Goal: Answer question/provide support: Share knowledge or assist other users

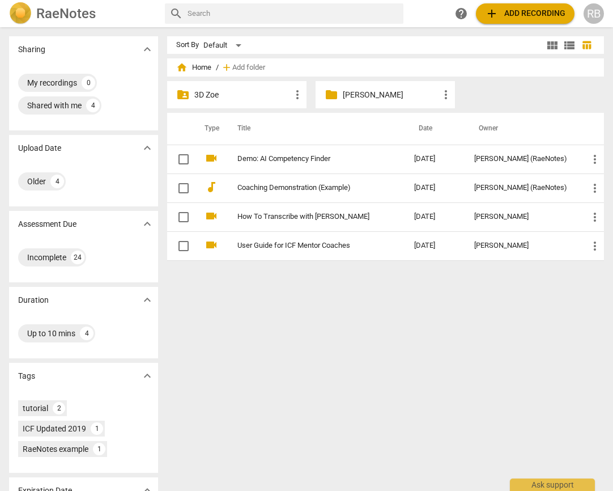
click at [380, 92] on p "[PERSON_NAME]" at bounding box center [391, 95] width 96 height 12
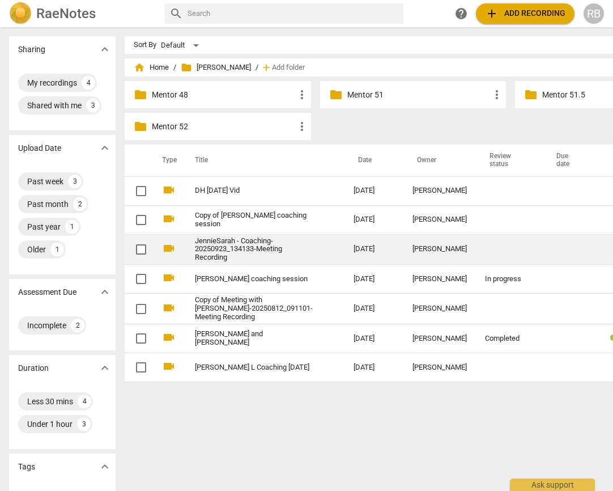
click at [412, 253] on div "[PERSON_NAME]" at bounding box center [439, 249] width 54 height 8
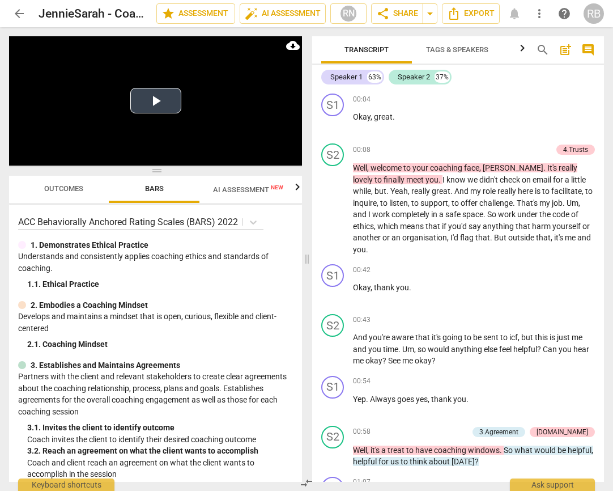
click at [155, 98] on button "Play Video" at bounding box center [155, 100] width 51 height 25
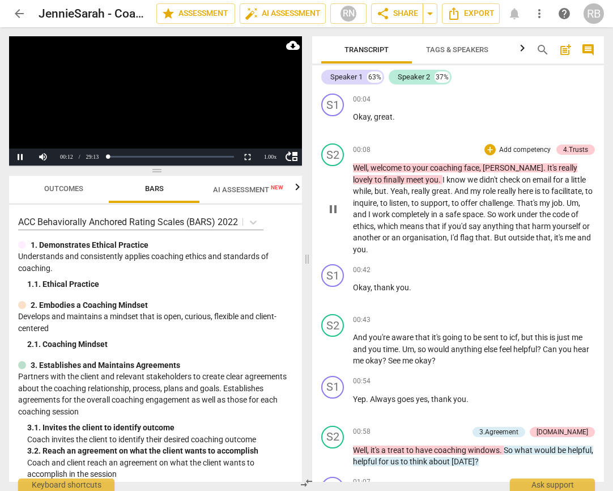
scroll to position [8, 0]
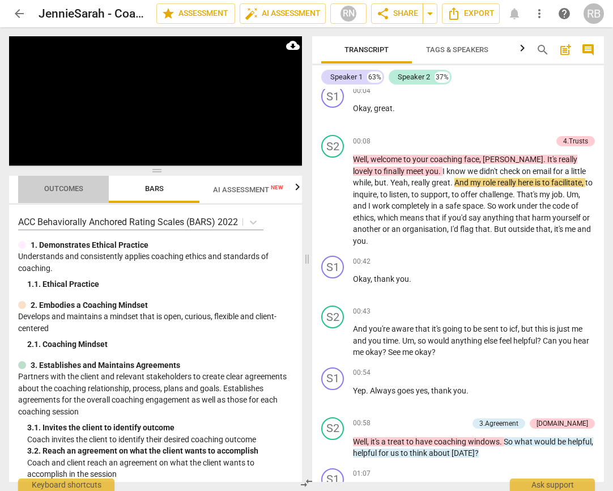
click at [70, 192] on span "Outcomes" at bounding box center [63, 188] width 39 height 8
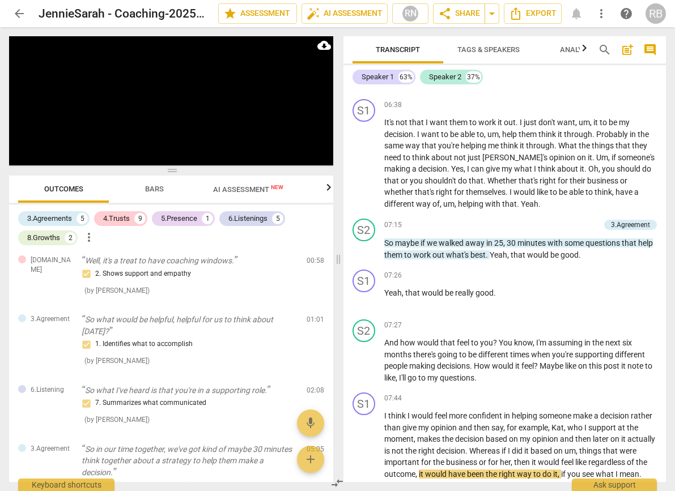
scroll to position [2172, 0]
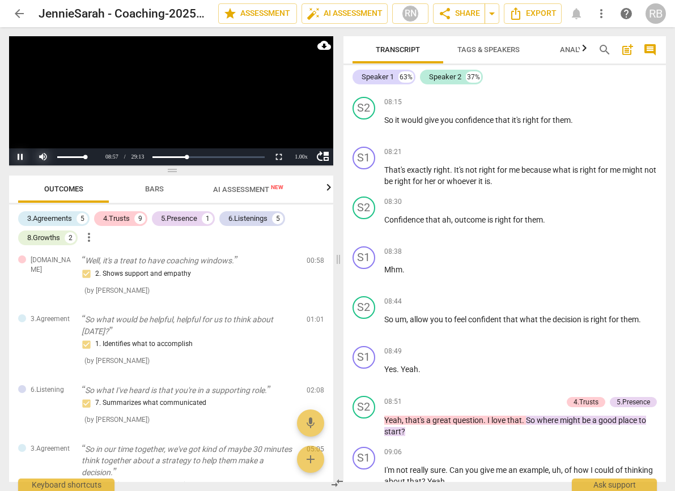
drag, startPoint x: 21, startPoint y: 153, endPoint x: 46, endPoint y: 154, distance: 25.5
click at [22, 153] on button "Pause" at bounding box center [20, 156] width 23 height 17
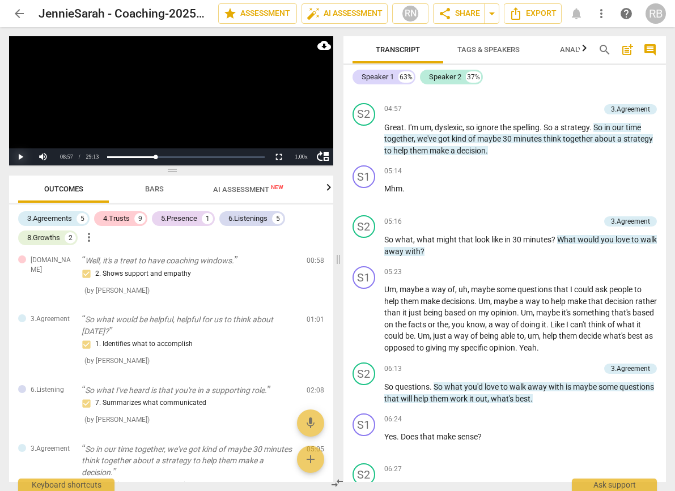
scroll to position [1352, 0]
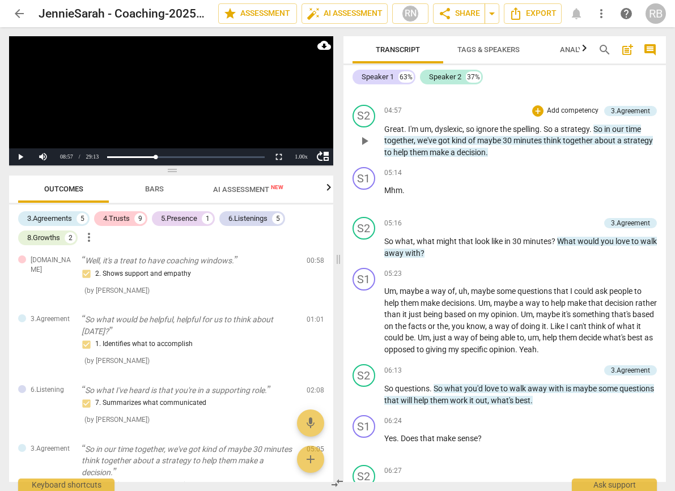
click at [367, 148] on span "play_arrow" at bounding box center [365, 141] width 14 height 14
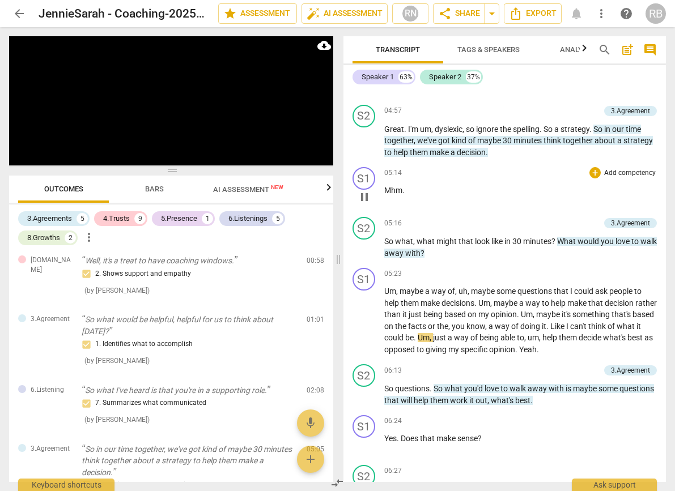
click at [537, 178] on div "05:14 + Add competency keyboard_arrow_right" at bounding box center [520, 172] width 273 height 11
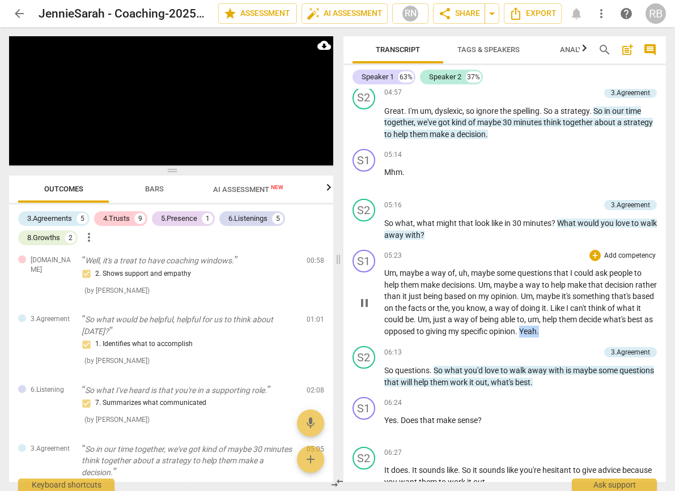
drag, startPoint x: 598, startPoint y: 358, endPoint x: 573, endPoint y: 358, distance: 24.4
click at [573, 337] on p "Um , maybe a way of , uh , maybe some questions that I could ask people to help…" at bounding box center [520, 302] width 273 height 70
click at [601, 342] on div "+" at bounding box center [602, 339] width 11 height 11
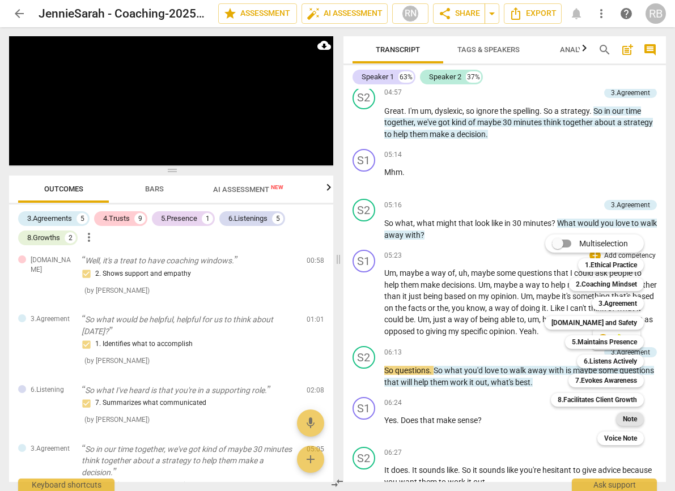
click at [612, 418] on b "Note" at bounding box center [630, 419] width 14 height 14
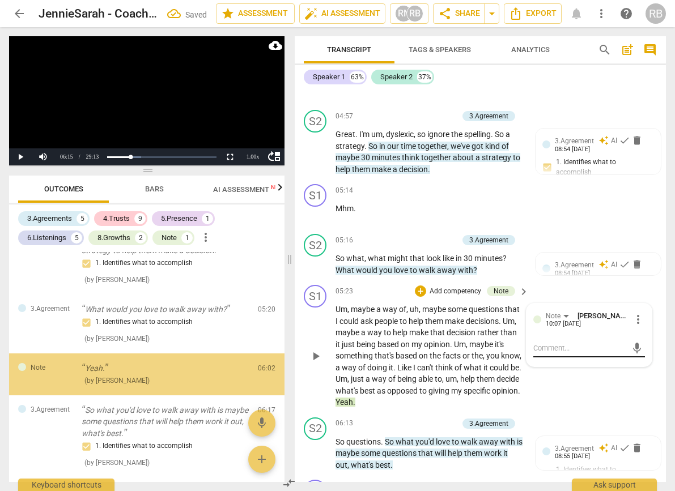
scroll to position [377, 0]
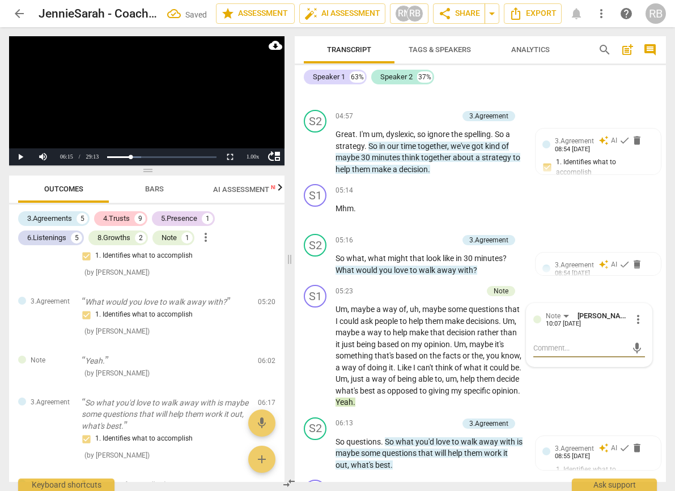
type textarea "s"
type textarea "sh"
type textarea "she"
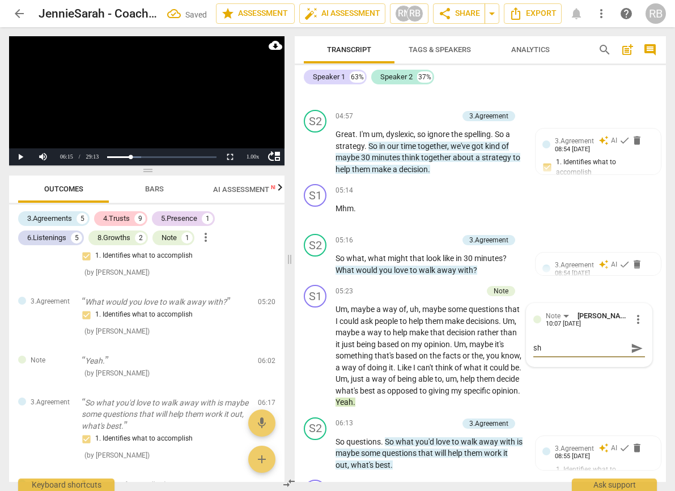
type textarea "she"
type textarea "she'"
type textarea "she's"
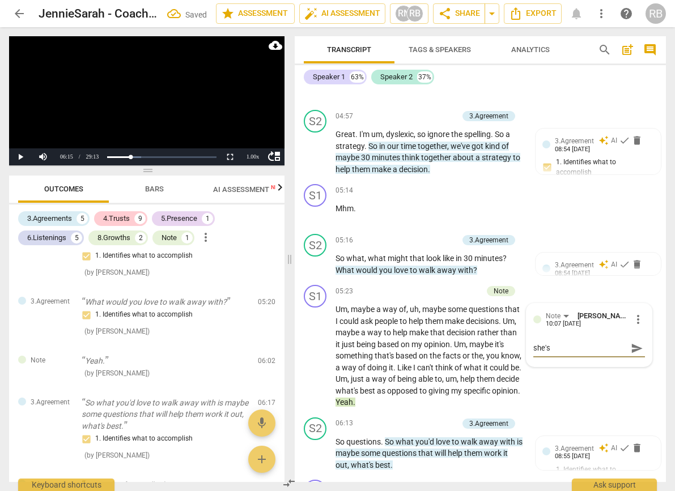
type textarea "she's"
type textarea "she's w"
type textarea "she's wa"
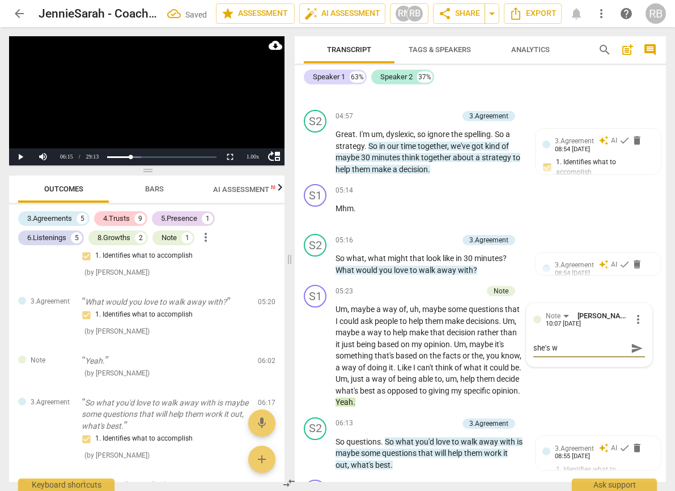
type textarea "she's wa"
type textarea "she's wai"
type textarea "she's wait"
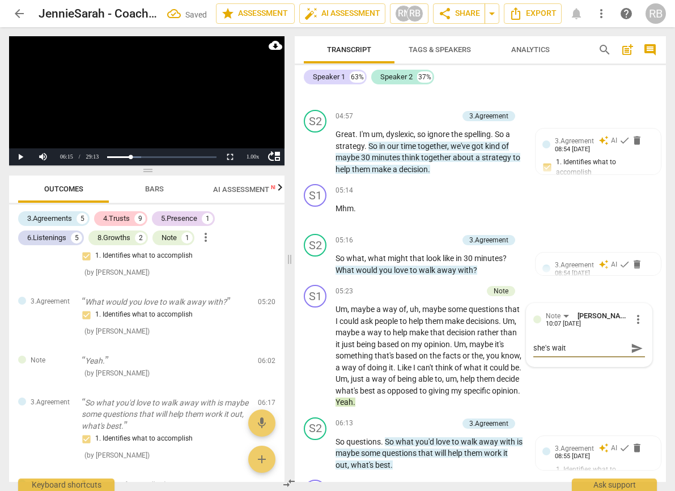
type textarea "she's waitu"
type textarea "she's waitun"
type textarea "she's waitung"
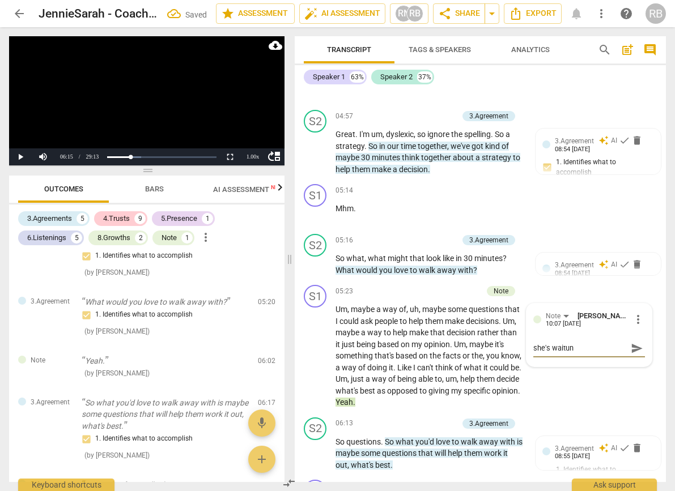
type textarea "she's waitung"
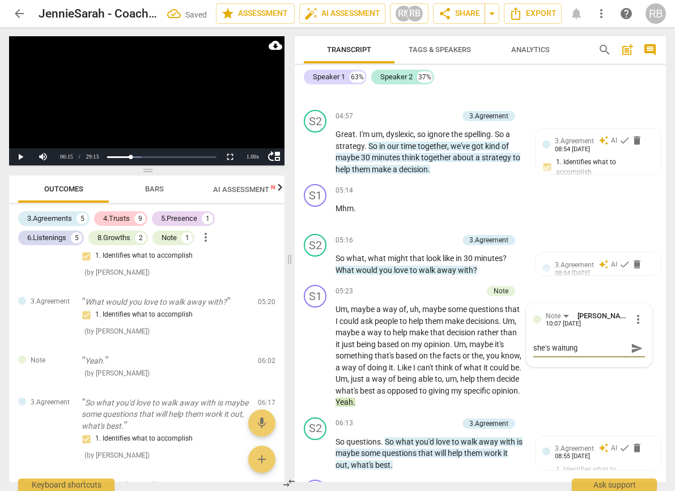
type textarea "she's waitun"
type textarea "she's waitu"
type textarea "she's wait"
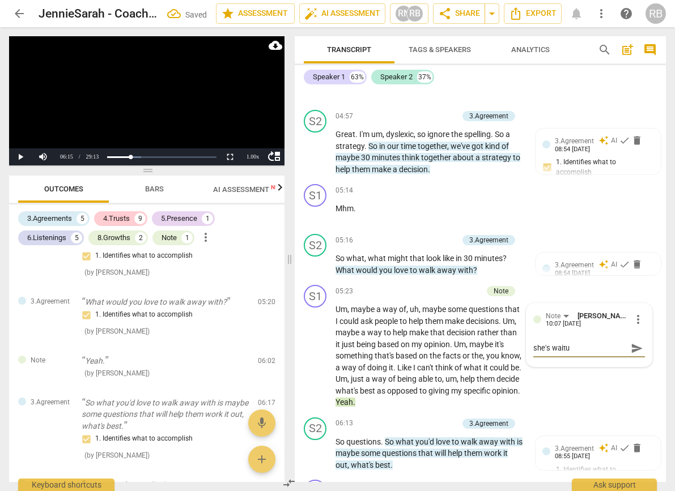
type textarea "she's wait"
type textarea "she's waiti"
type textarea "she's waitin"
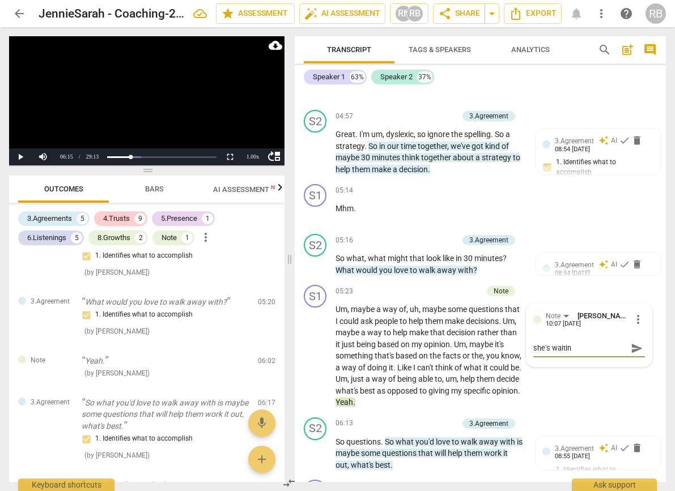
type textarea "she's waiting"
type textarea "she's waiting w"
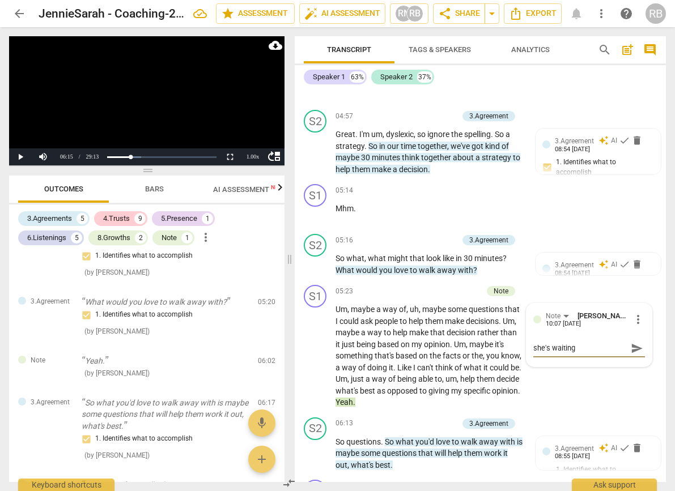
type textarea "she's waiting w"
type textarea "she's waiting wh"
type textarea "she's waiting whi"
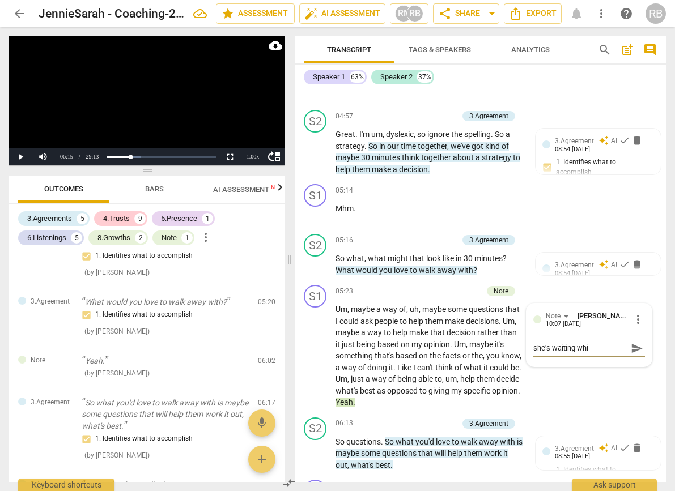
type textarea "she's waiting whil"
type textarea "she's waiting while"
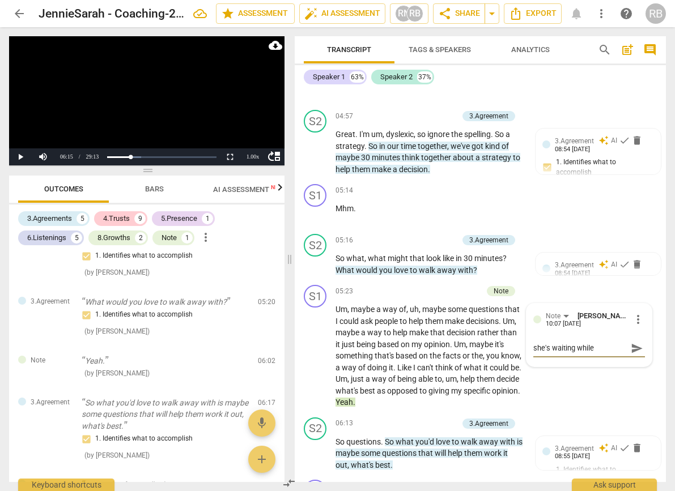
type textarea "she's waiting while"
type textarea "she's waiting while y"
type textarea "she's waiting while yo"
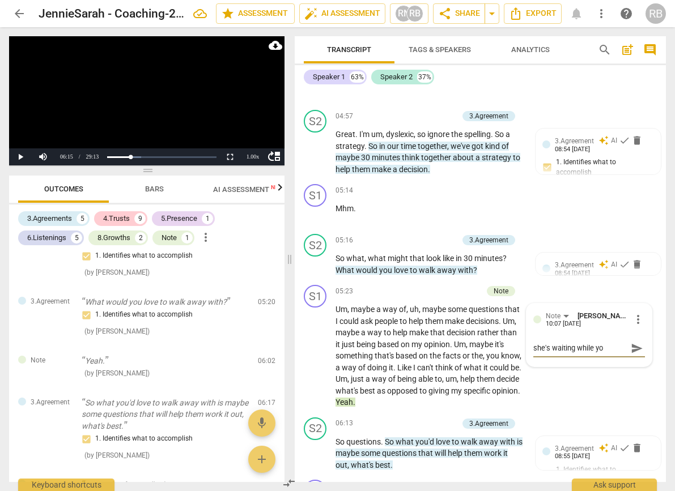
type textarea "she's waiting while you"
type textarea "she's waiting while you w"
type textarea "she's waiting while you wr"
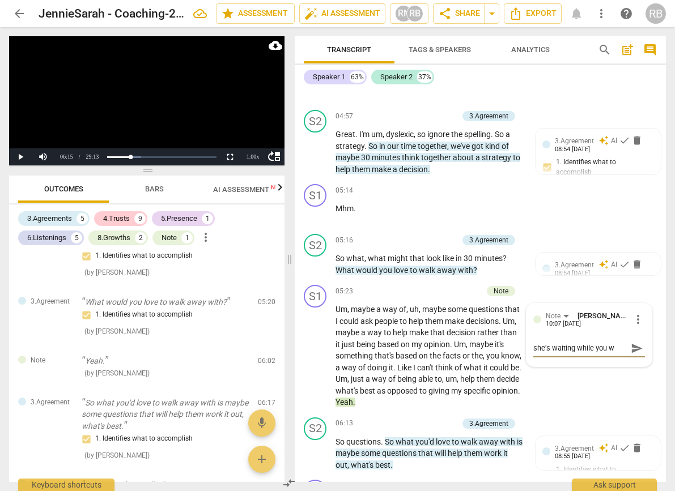
type textarea "she's waiting while you wr"
type textarea "she's waiting while you wri"
type textarea "she's waiting while you writ"
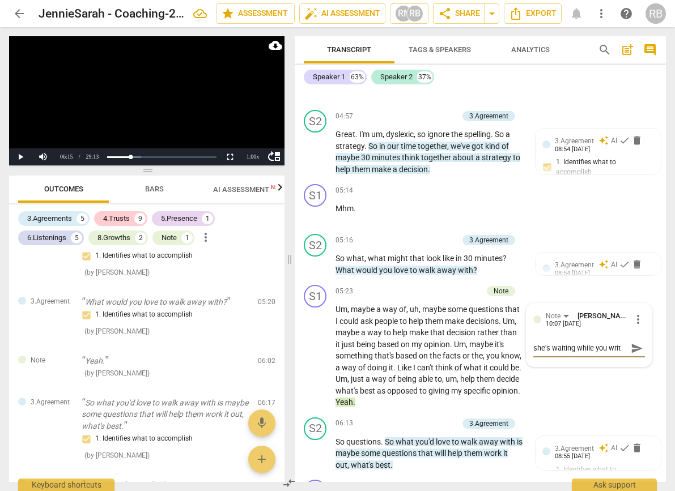
type textarea "she's waiting while you write"
type textarea "she's waiting while you write."
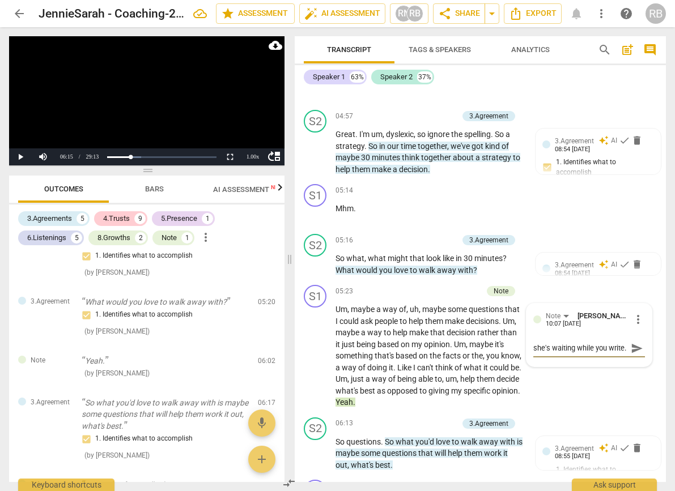
type textarea "she's waiting while you write."
type textarea "she's waiting while you write. I"
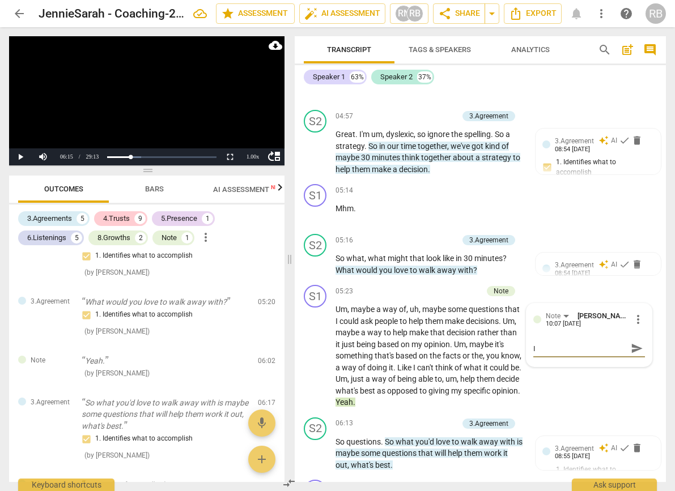
type textarea "she's waiting while you write. I"
type textarea "she's waiting while you write. I w"
type textarea "she's waiting while you write. I wo"
type textarea "she's waiting while you write. I won"
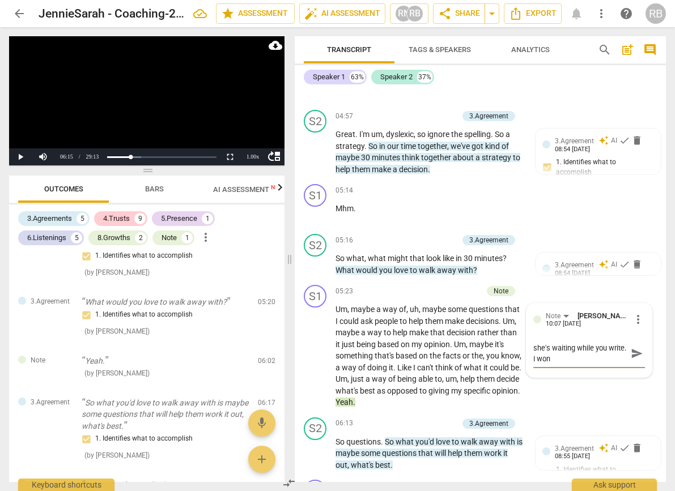
type textarea "she's waiting while you write. I wond"
type textarea "she's waiting while you write. I wonde"
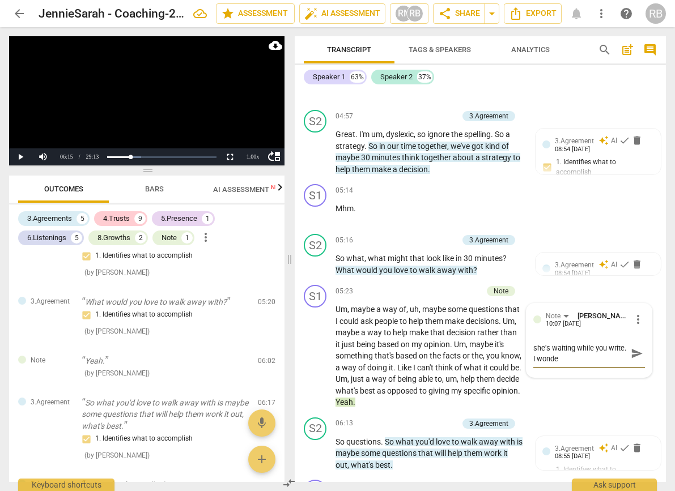
type textarea "she's waiting while you write. I wonder"
type textarea "she's waiting while you write. I wonder w"
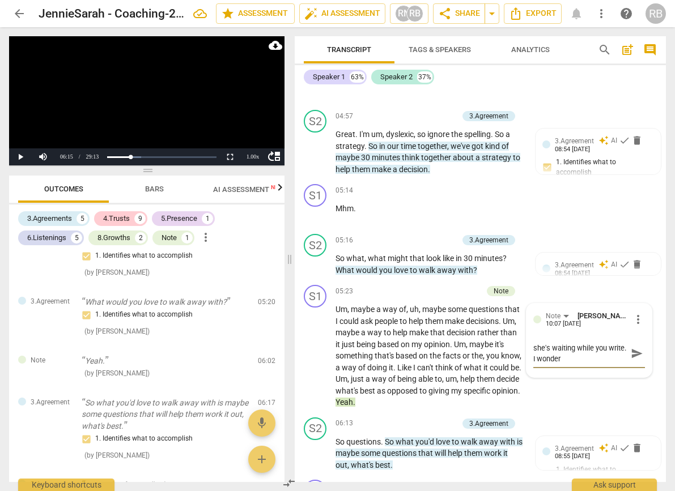
type textarea "she's waiting while you write. I wonder w"
type textarea "she's waiting while you write. I wonder wh"
type textarea "she's waiting while you write. I wonder wha"
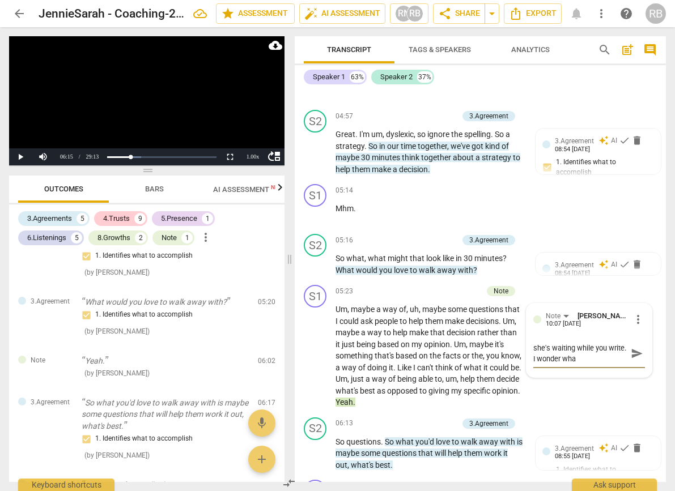
type textarea "she's waiting while you write. I wonder what"
type textarea "she's waiting while you write. I wonder what w"
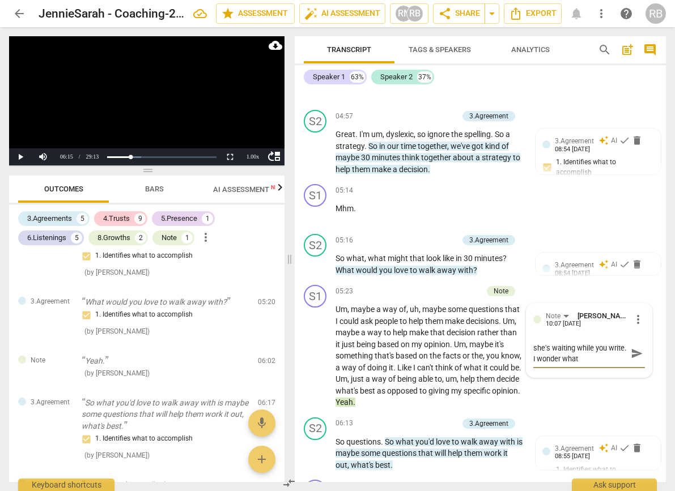
type textarea "she's waiting while you write. I wonder what w"
type textarea "she's waiting while you write. I wonder what wo"
type textarea "she's waiting while you write. I wonder what wou"
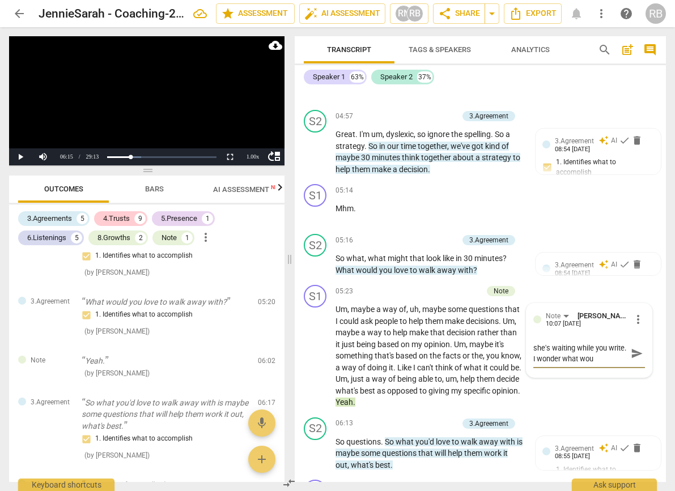
type textarea "she's waiting while you write. I wonder what woul"
type textarea "she's waiting while you write. I wonder what would"
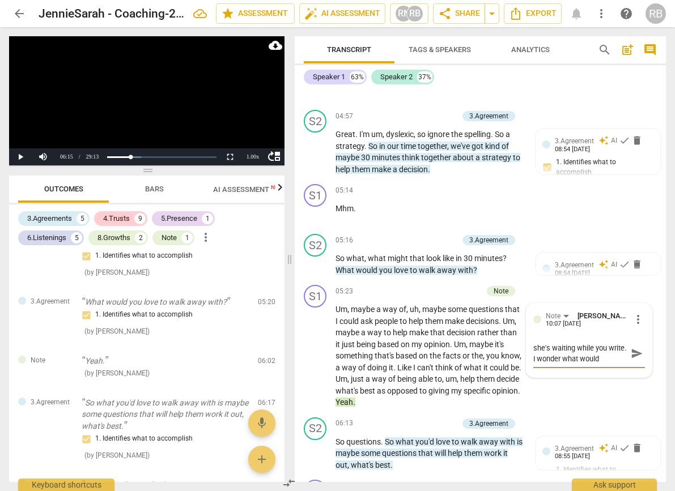
type textarea "she's waiting while you write. I wonder what would"
type textarea "she's waiting while you write. I wonder what would m"
type textarea "she's waiting while you write. I wonder what would ma"
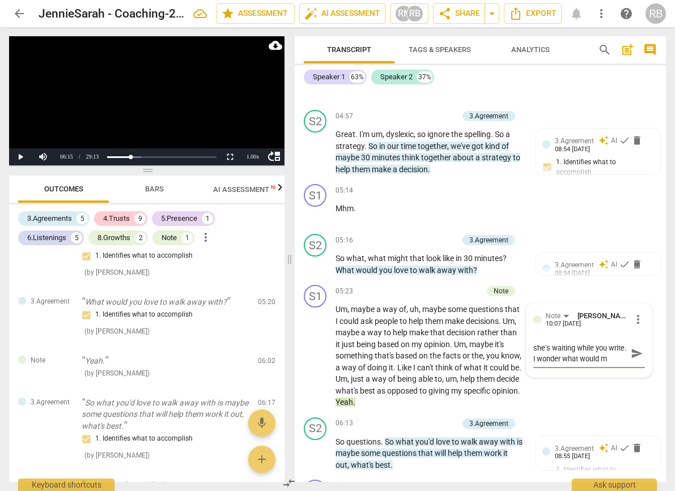
type textarea "she's waiting while you write. I wonder what would ma"
type textarea "she's waiting while you write. I wonder what would mak"
type textarea "she's waiting while you write. I wonder what would make"
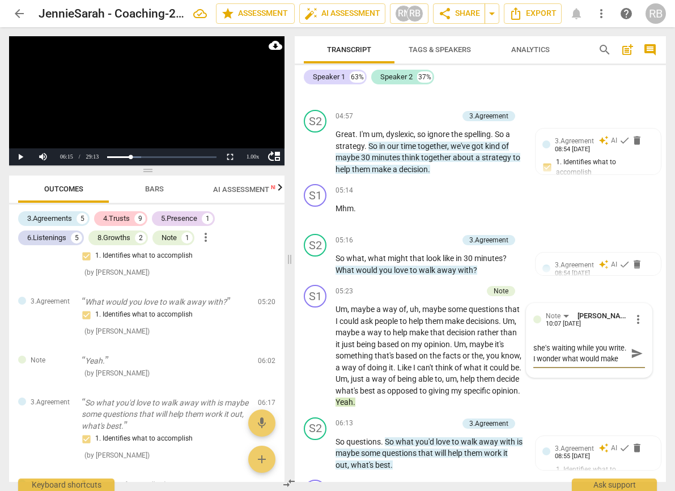
type textarea "she's waiting while you write. I wonder what would make"
type textarea "she's waiting while you write. I wonder what would make t"
type textarea "she's waiting while you write. I wonder what would make th"
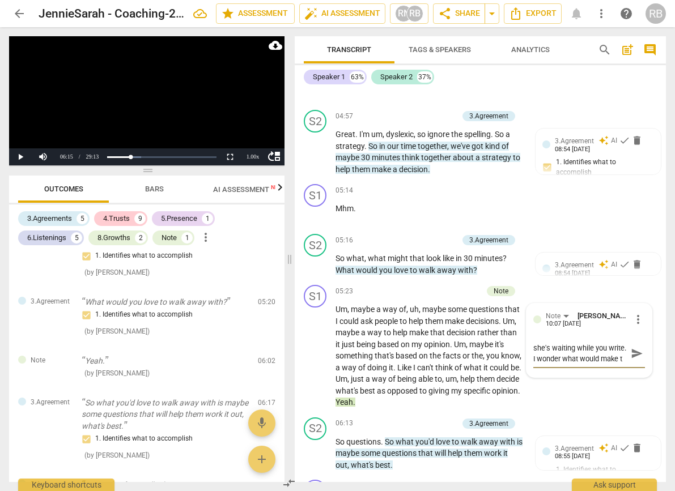
type textarea "she's waiting while you write. I wonder what would make th"
type textarea "she's waiting while you write. I wonder what would make thi"
type textarea "she's waiting while you write. I wonder what would make this"
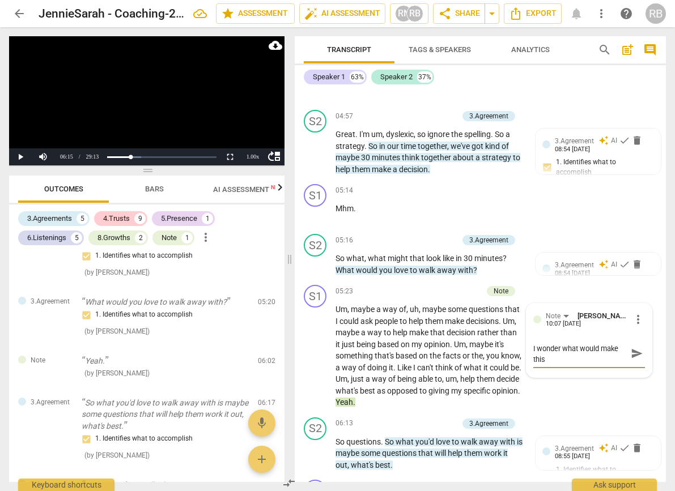
type textarea "she's waiting while you write. I wonder what would make this"
type textarea "she's waiting while you write. I wonder what would make this m"
type textarea "she's waiting while you write. I wonder what would make this mo"
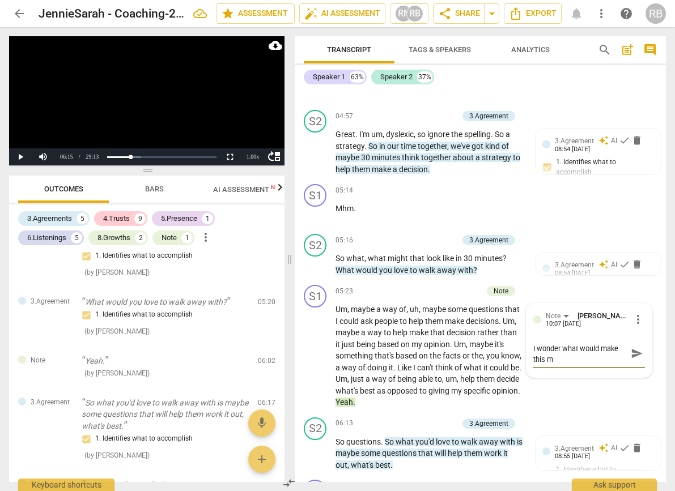
type textarea "she's waiting while you write. I wonder what would make this mo"
type textarea "she's waiting while you write. I wonder what would make this mor"
type textarea "she's waiting while you write. I wonder what would make this more"
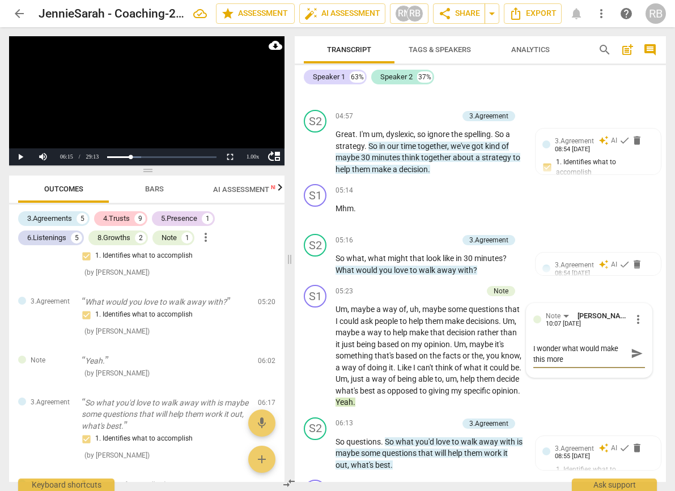
scroll to position [0, 0]
type textarea "she's waiting while you write. I wonder what would make this more"
type textarea "she's waiting while you write. I wonder what would make this more p"
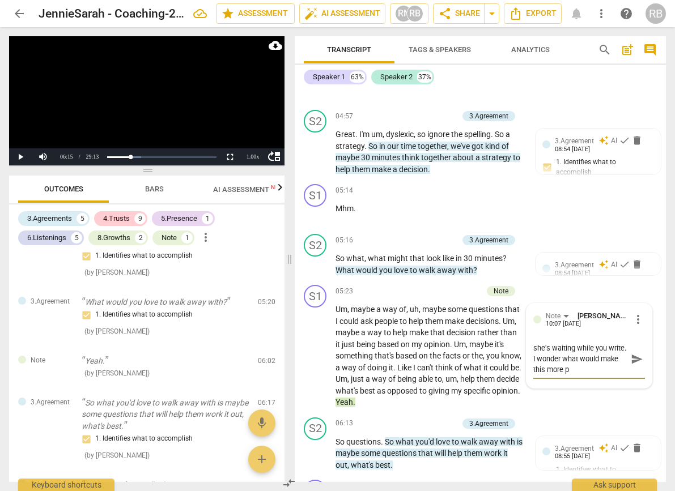
type textarea "she's waiting while you write. I wonder what would make this more po"
type textarea "she's waiting while you write. I wonder what would make this more pow"
type textarea "she's waiting while you write. I wonder what would make this more [PERSON_NAME]"
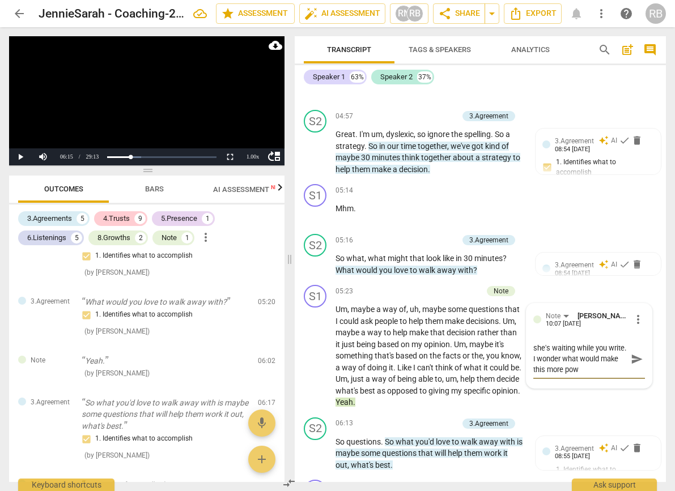
type textarea "she's waiting while you write. I wonder what would make this more [PERSON_NAME]"
type textarea "she's waiting while you write. I wonder what would make this more power"
type textarea "she's waiting while you write. I wonder what would make this more powerf"
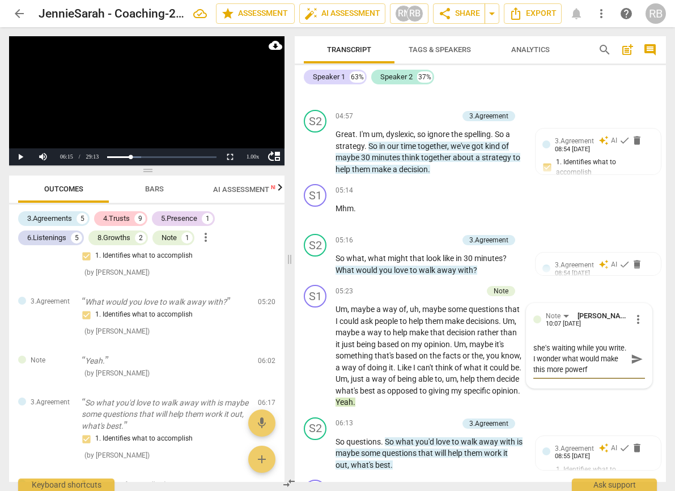
type textarea "she's waiting while you write. I wonder what would make this more powerfu"
type textarea "she's waiting while you write. I wonder what would make this more powerful"
type textarea "she's waiting while you write. I wonder what would make this more powerful,"
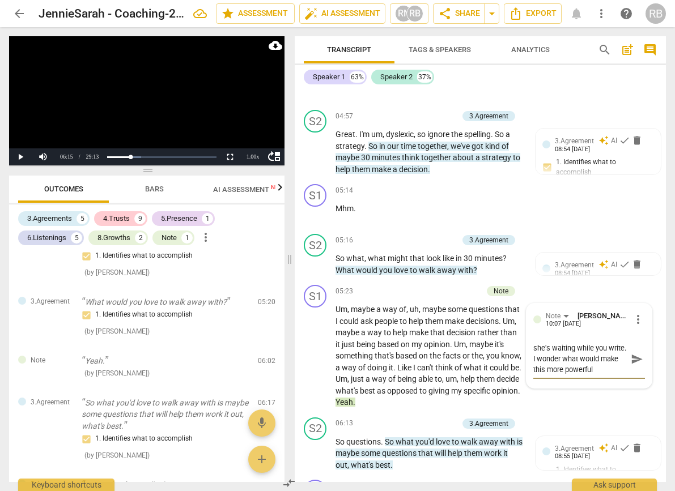
type textarea "she's waiting while you write. I wonder what would make this more powerful,"
type textarea "she's waiting while you write. I wonder what would make this more powerful, s"
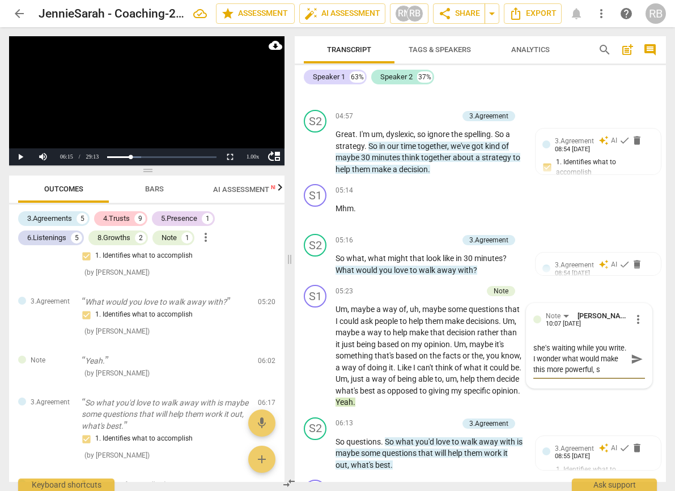
type textarea "she's waiting while you write. I wonder what would make this more powerful, so"
type textarea "she's waiting while you write. I wonder what would make this more powerful, so s"
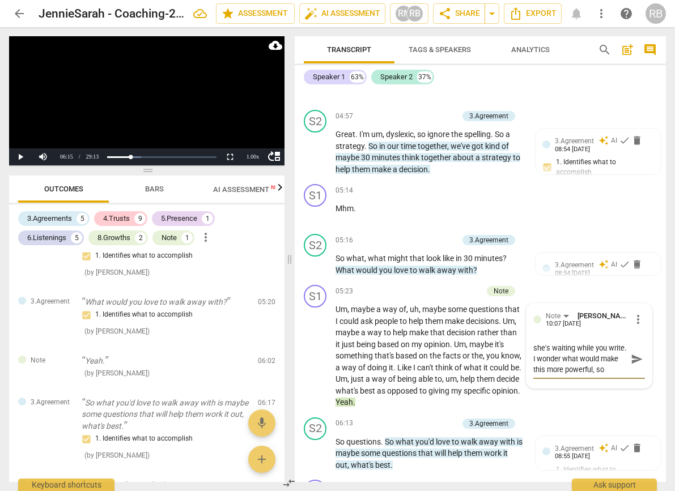
type textarea "she's waiting while you write. I wonder what would make this more powerful, so s"
type textarea "she's waiting while you write. I wonder what would make this more powerful, so …"
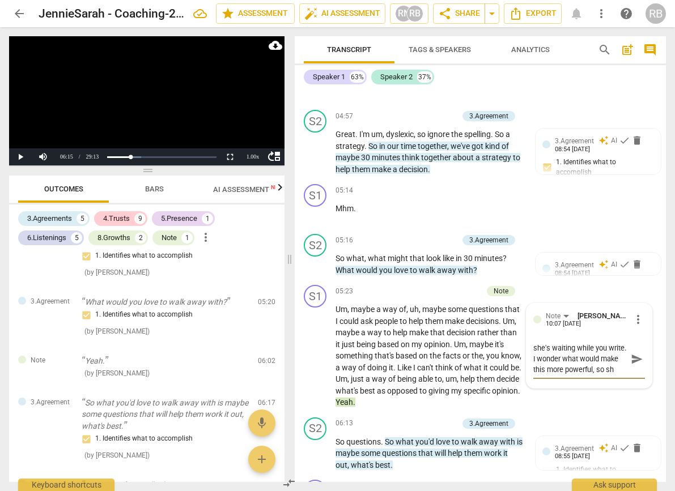
type textarea "she's waiting while you write. I wonder what would make this more powerful, so …"
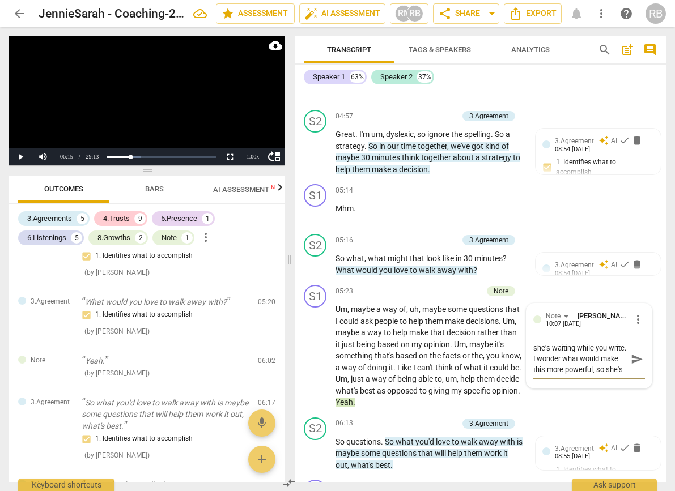
type textarea "she's waiting while you write. I wonder what would make this more powerful, so …"
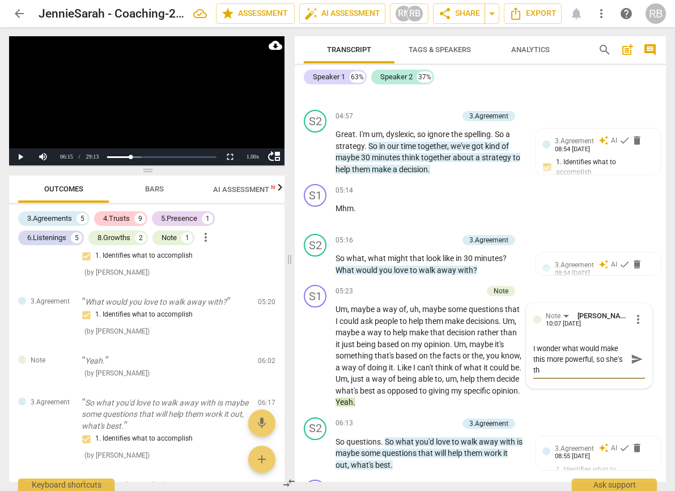
type textarea "she's waiting while you write. I wonder what would make this more powerful, so …"
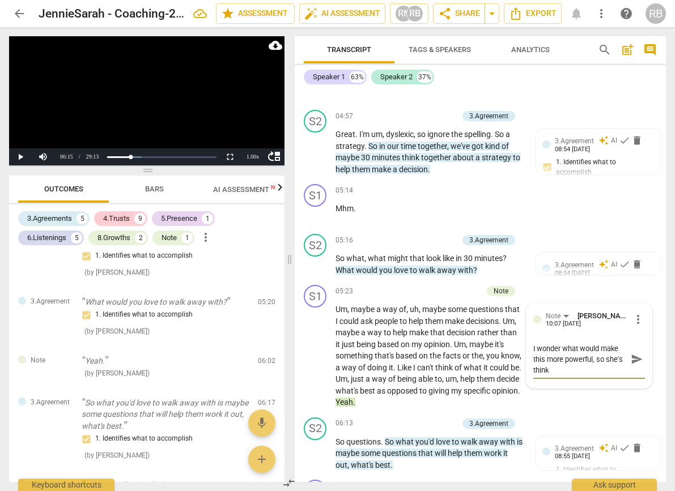
type textarea "she's waiting while you write. I wonder what would make this more powerful, so …"
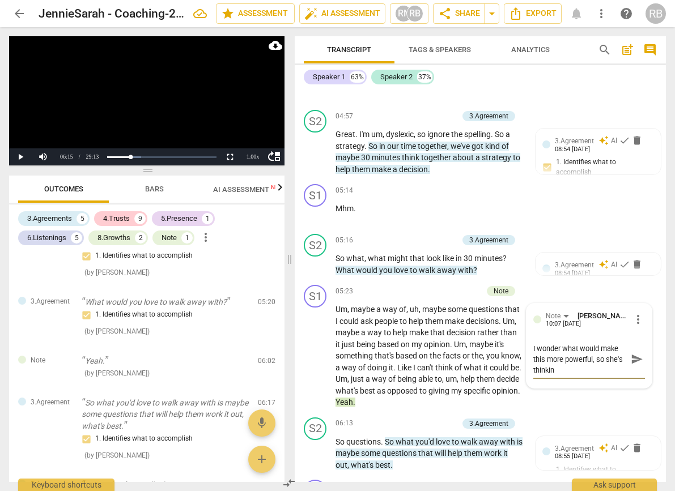
type textarea "she's waiting while you write. I wonder what would make this more powerful, so …"
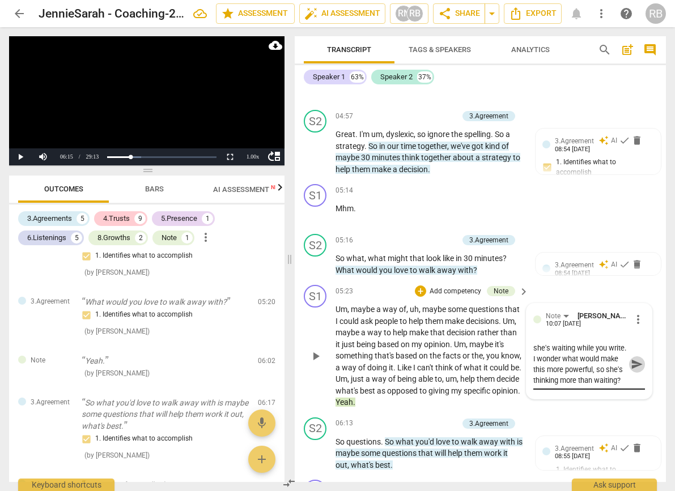
click at [612, 361] on span "send" at bounding box center [637, 364] width 12 height 12
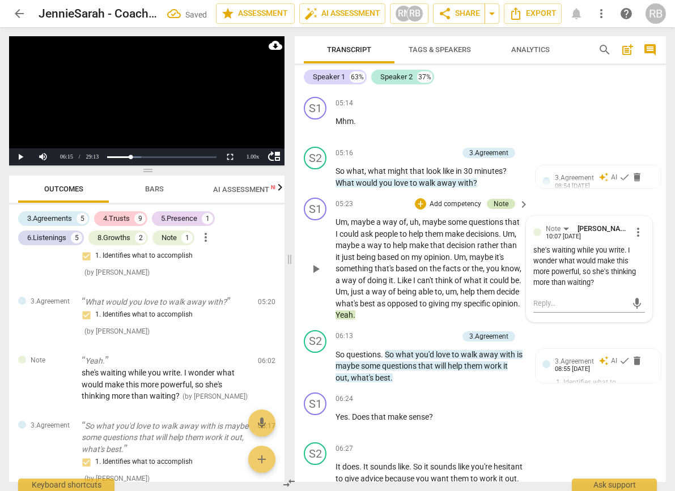
scroll to position [1681, 0]
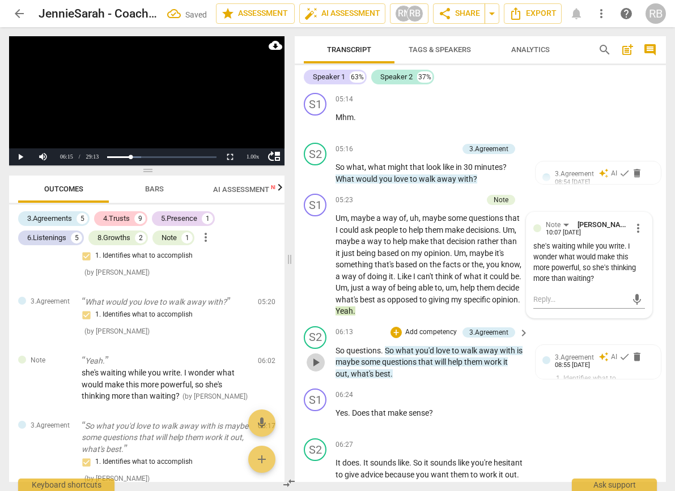
click at [316, 360] on span "play_arrow" at bounding box center [316, 363] width 14 height 14
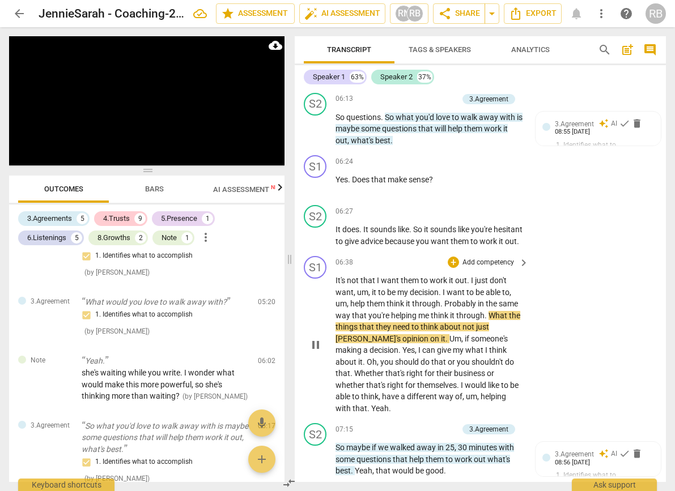
scroll to position [1918, 0]
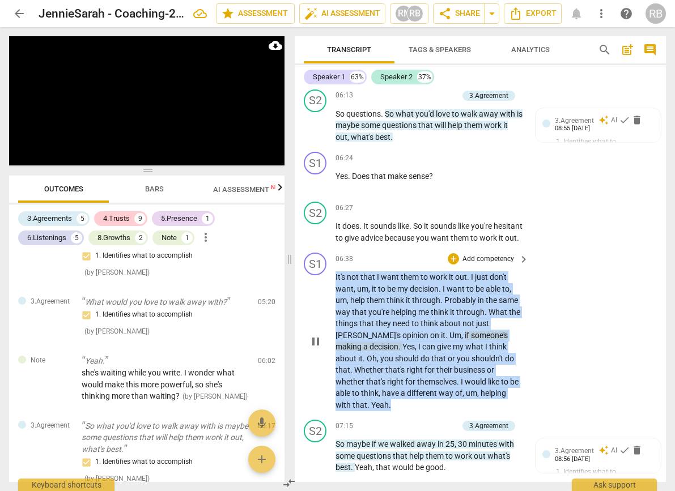
drag, startPoint x: 335, startPoint y: 291, endPoint x: 508, endPoint y: 402, distance: 205.6
click at [508, 402] on p "It's not that I want them to work it out . I just don't want , um , it to be my…" at bounding box center [429, 340] width 188 height 139
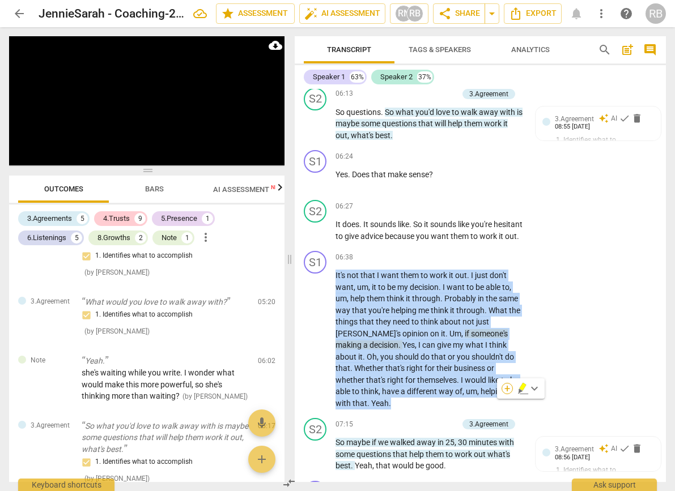
click at [507, 388] on div "+" at bounding box center [506, 388] width 11 height 11
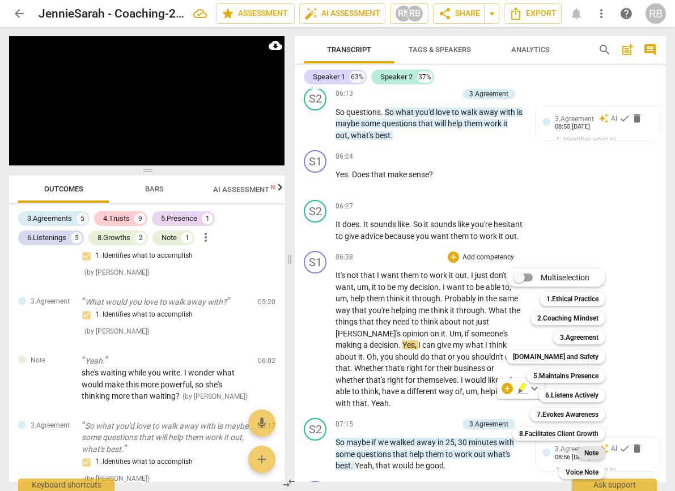
click at [590, 454] on b "Note" at bounding box center [591, 453] width 14 height 14
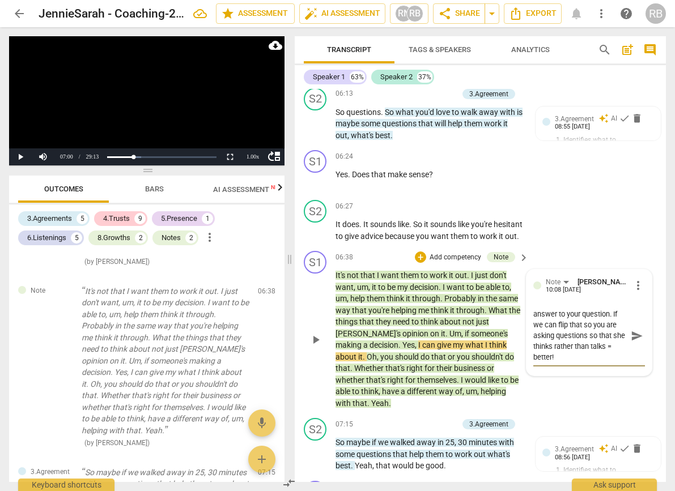
scroll to position [0, 0]
drag, startPoint x: 560, startPoint y: 367, endPoint x: 473, endPoint y: 309, distance: 105.1
click at [473, 309] on div "S1 play_arrow pause 06:38 + Add competency Note keyboard_arrow_right It's not t…" at bounding box center [480, 329] width 371 height 167
drag, startPoint x: 633, startPoint y: 346, endPoint x: 646, endPoint y: 338, distance: 15.3
click at [612, 342] on span "send" at bounding box center [637, 336] width 12 height 12
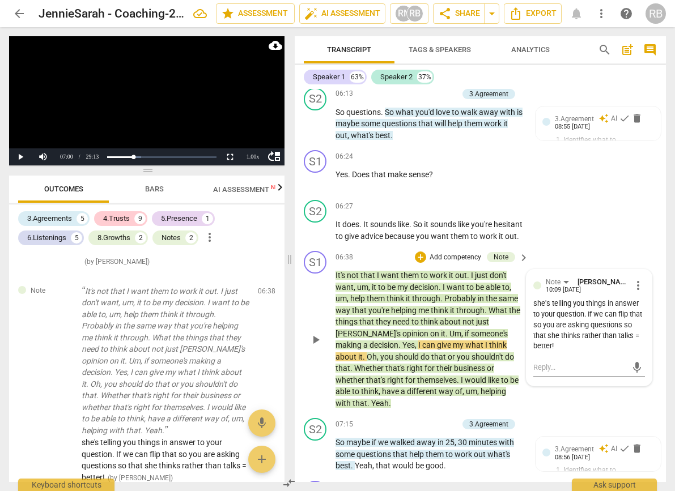
scroll to position [2019, 0]
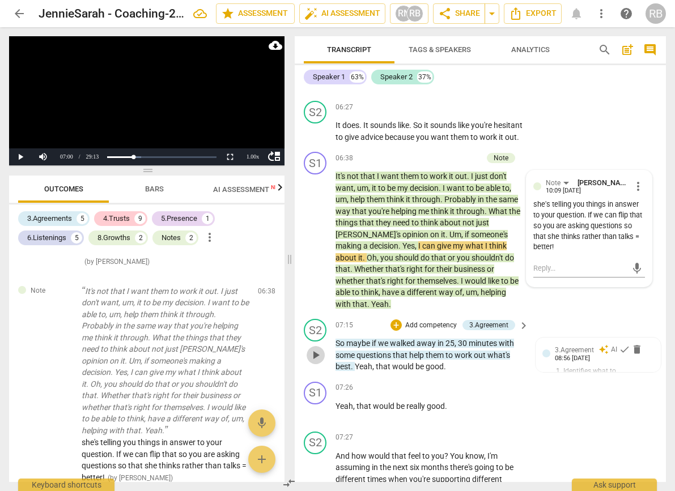
click at [317, 358] on span "play_arrow" at bounding box center [316, 355] width 14 height 14
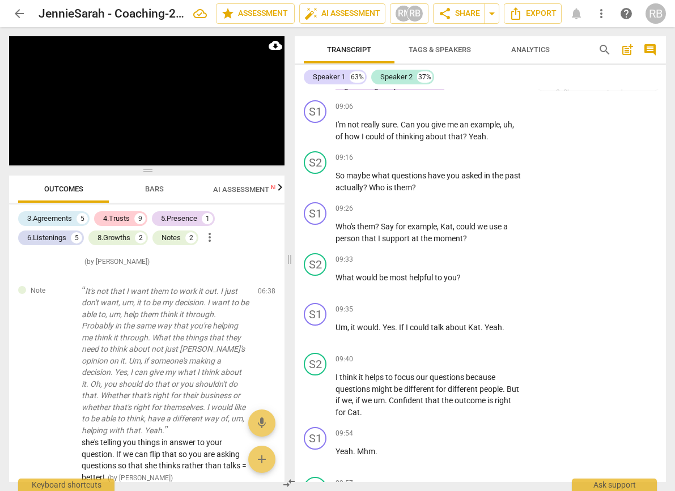
scroll to position [2945, 0]
click at [317, 189] on span "pause" at bounding box center [316, 183] width 14 height 14
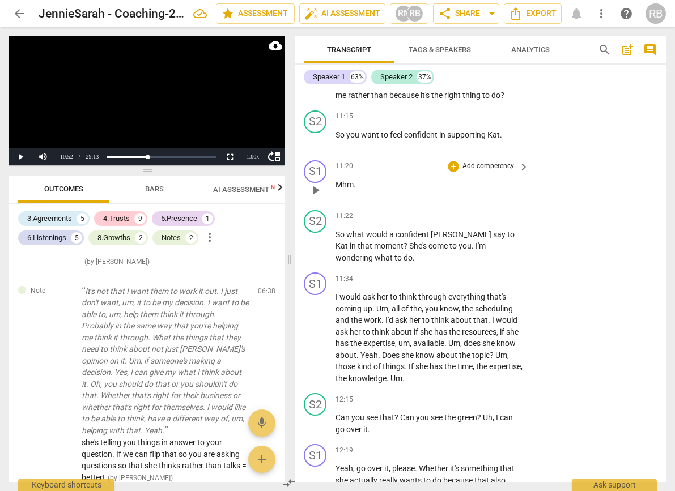
scroll to position [3765, 0]
drag, startPoint x: 317, startPoint y: 271, endPoint x: 358, endPoint y: 276, distance: 40.5
click at [318, 253] on span "play_arrow" at bounding box center [316, 246] width 14 height 14
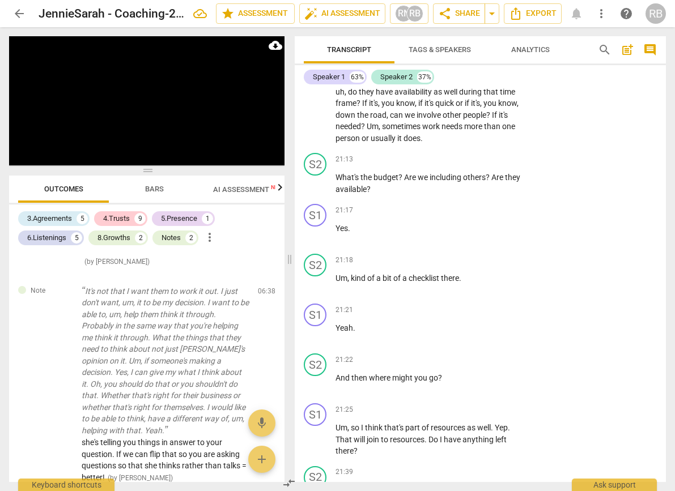
scroll to position [7424, 0]
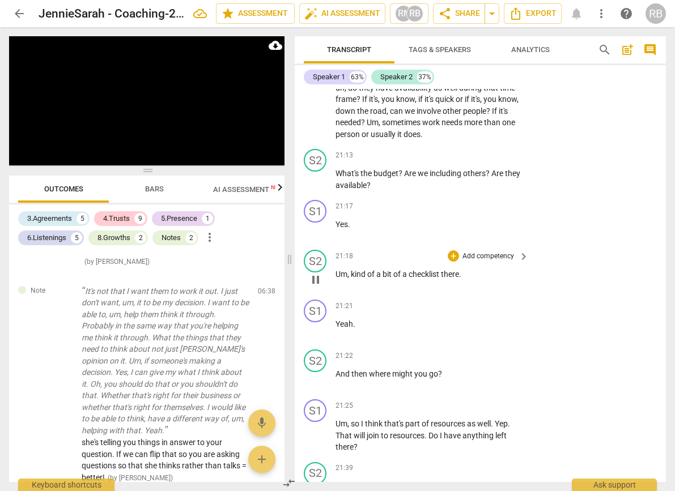
click at [314, 287] on span "pause" at bounding box center [316, 280] width 14 height 14
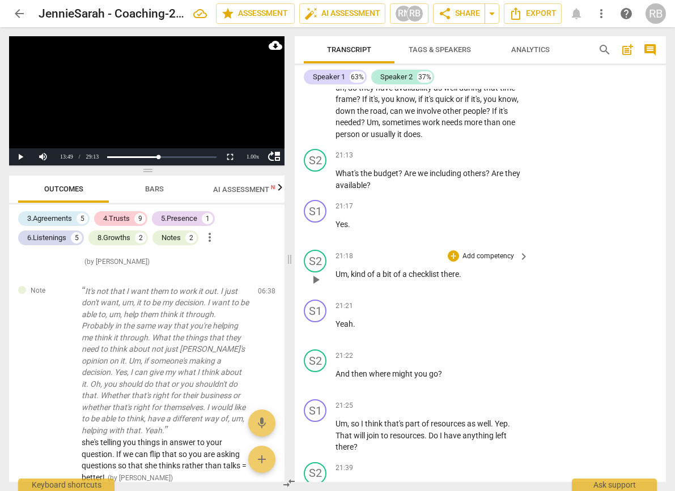
click at [314, 287] on span "play_arrow" at bounding box center [316, 280] width 14 height 14
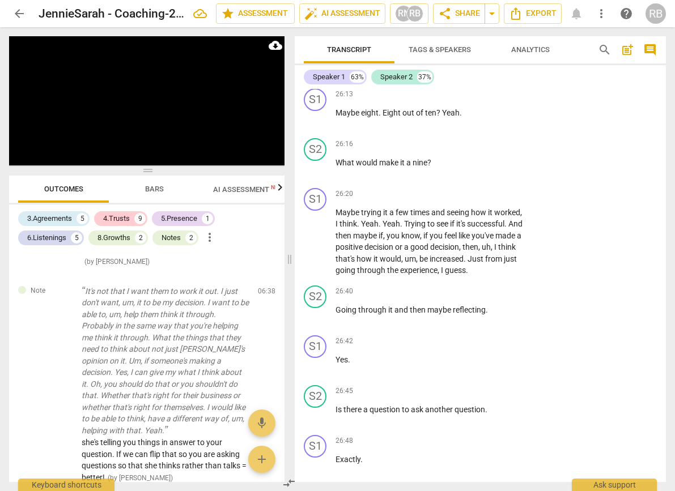
scroll to position [9156, 0]
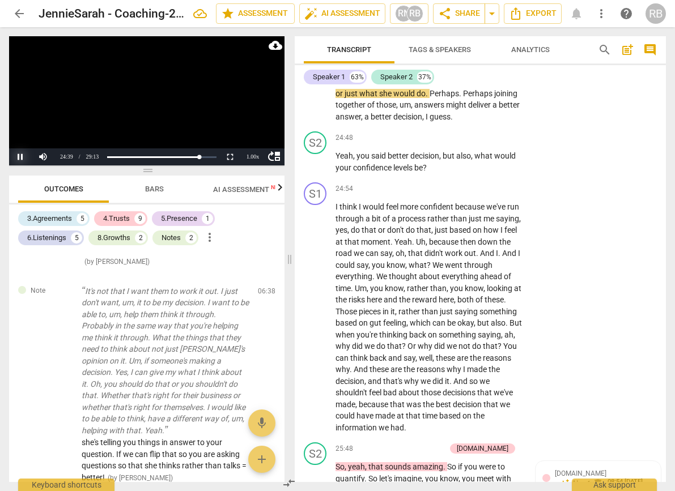
click at [19, 152] on button "Pause" at bounding box center [20, 156] width 23 height 17
click at [318, 99] on div "play_arrow pause" at bounding box center [321, 41] width 29 height 155
drag, startPoint x: 24, startPoint y: 154, endPoint x: 67, endPoint y: 150, distance: 43.8
click at [27, 153] on button "Play" at bounding box center [20, 156] width 23 height 17
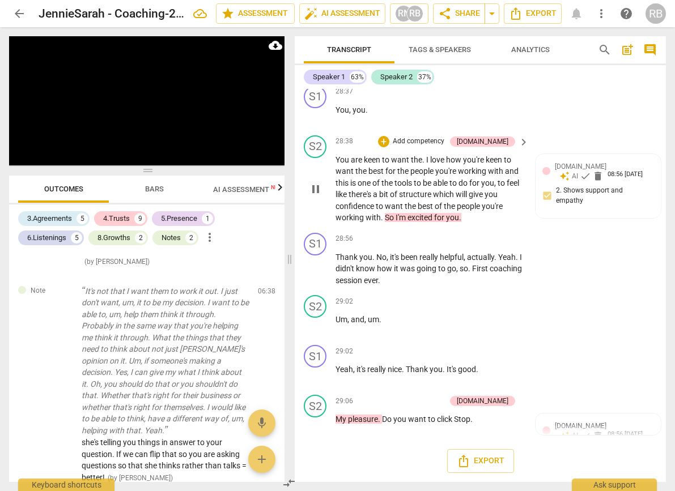
scroll to position [10683, 0]
